Goal: Task Accomplishment & Management: Use online tool/utility

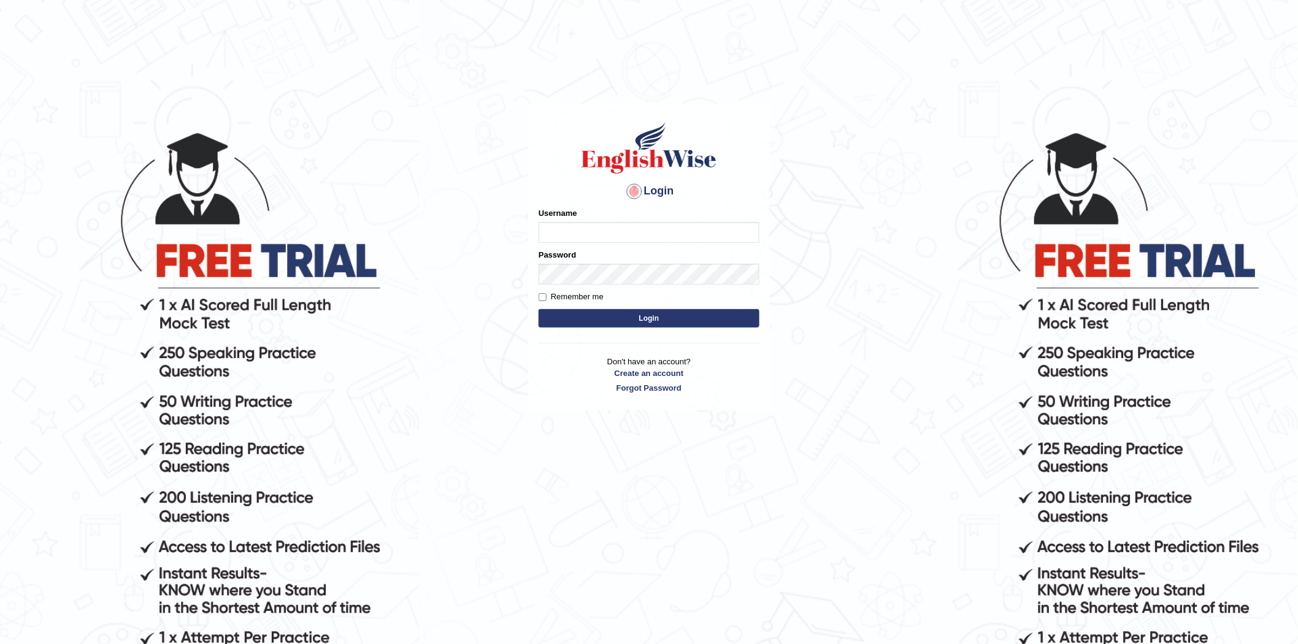
click at [603, 237] on input "Username" at bounding box center [648, 232] width 221 height 21
type input "javed02"
click at [538, 309] on button "Login" at bounding box center [648, 318] width 221 height 18
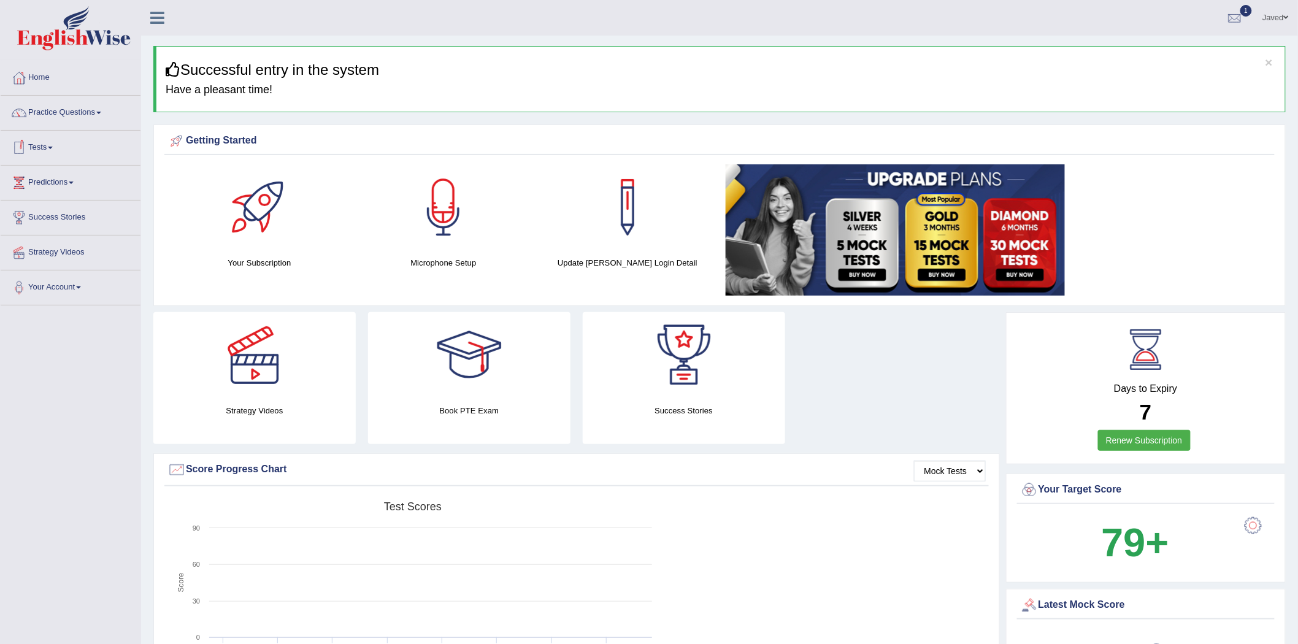
click at [52, 144] on link "Tests" at bounding box center [71, 146] width 140 height 31
click at [82, 172] on link "Take Practice Sectional Test" at bounding box center [80, 176] width 115 height 22
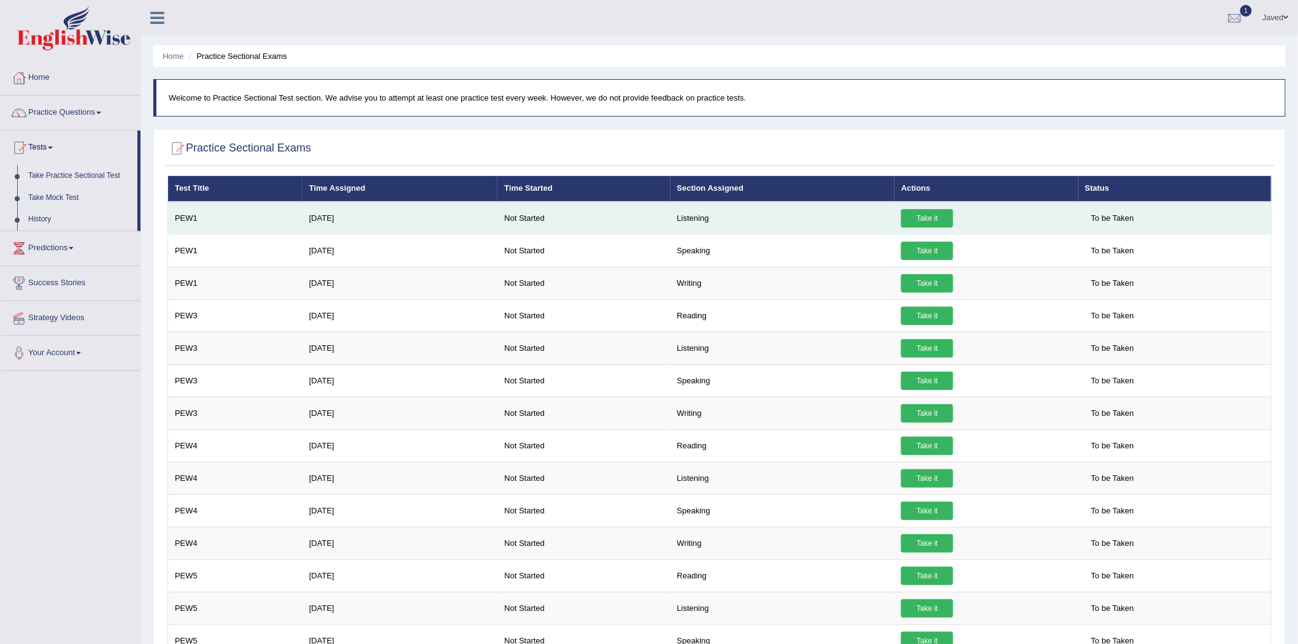
click at [930, 212] on link "Take it" at bounding box center [927, 218] width 52 height 18
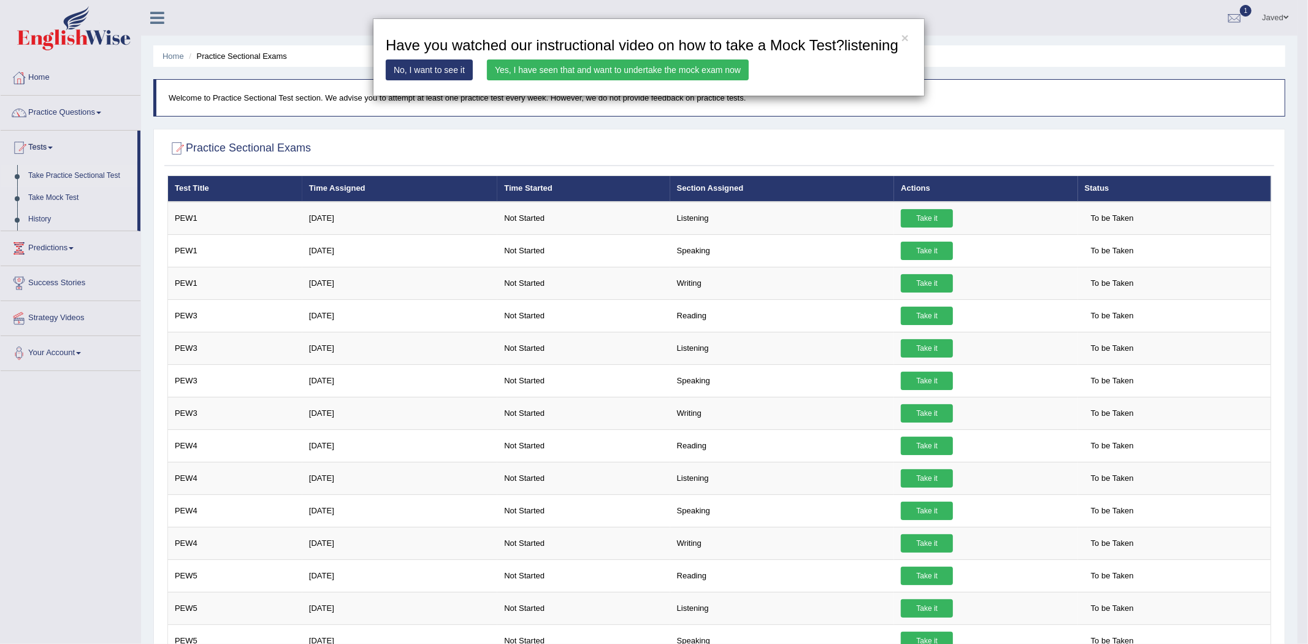
click at [658, 62] on link "Yes, I have seen that and want to undertake the mock exam now" at bounding box center [618, 69] width 262 height 21
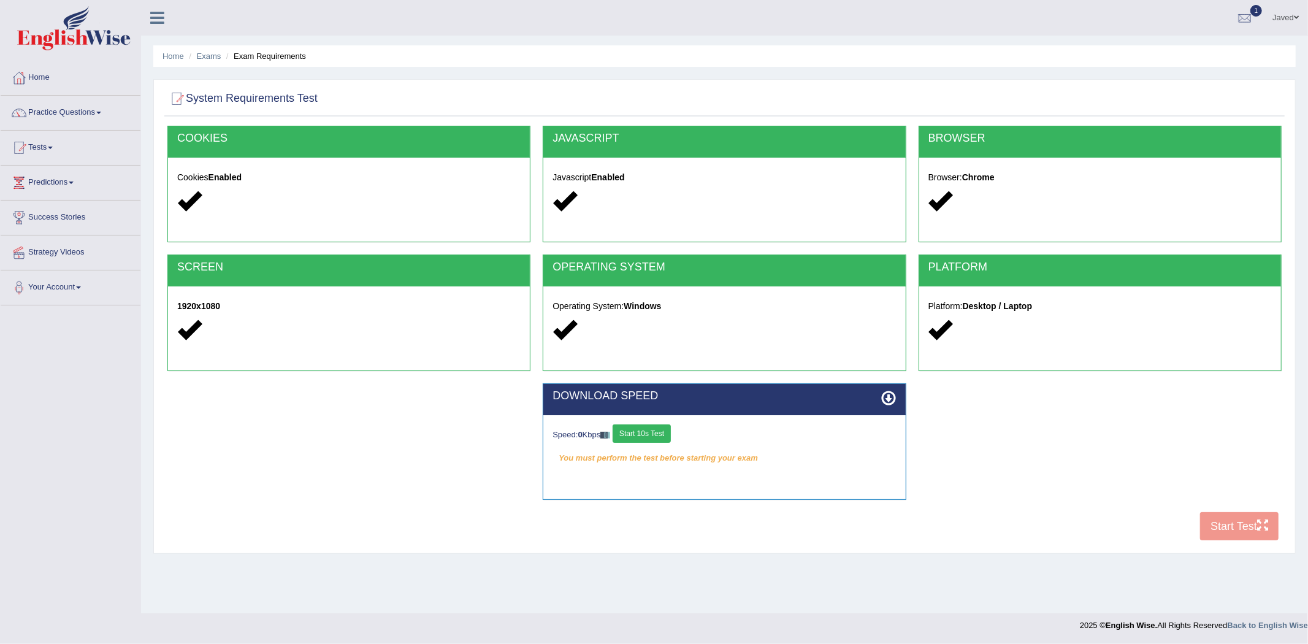
click at [671, 440] on button "Start 10s Test" at bounding box center [642, 433] width 58 height 18
drag, startPoint x: 1258, startPoint y: 522, endPoint x: 1258, endPoint y: 514, distance: 8.0
click at [1257, 521] on icon "button" at bounding box center [1262, 524] width 11 height 11
